Goal: Find specific page/section: Find specific page/section

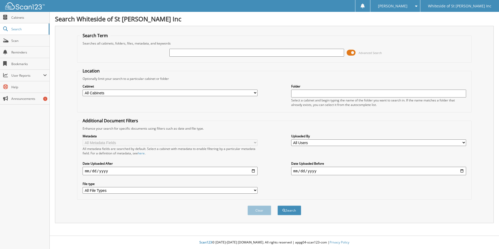
click at [278, 50] on input "text" at bounding box center [256, 53] width 175 height 8
type input "[PERSON_NAME]"
click at [278, 205] on button "Search" at bounding box center [290, 210] width 24 height 10
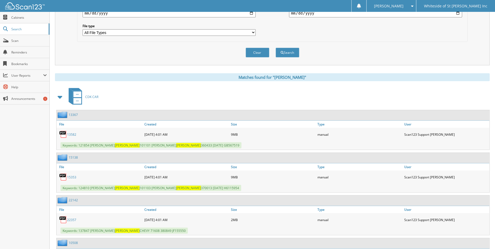
scroll to position [158, 0]
click at [60, 92] on span at bounding box center [60, 96] width 7 height 9
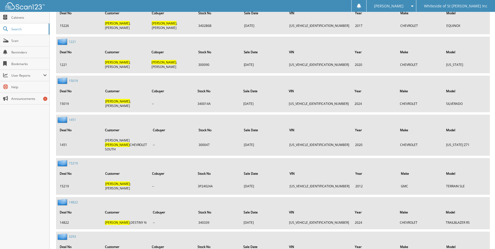
scroll to position [921, 0]
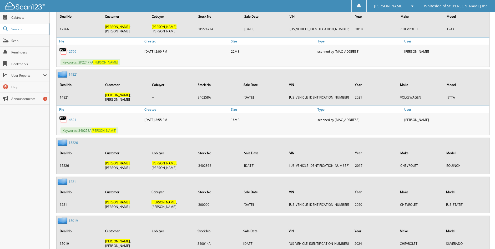
scroll to position [712, 0]
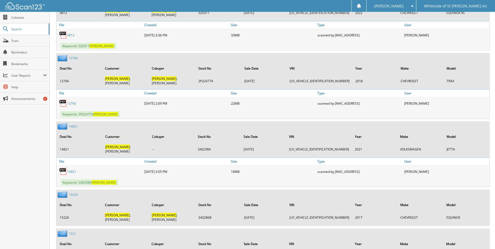
click at [414, 4] on div "[PERSON_NAME]" at bounding box center [391, 6] width 44 height 12
click at [406, 27] on link "Logout" at bounding box center [392, 25] width 50 height 9
